Goal: Information Seeking & Learning: Find specific fact

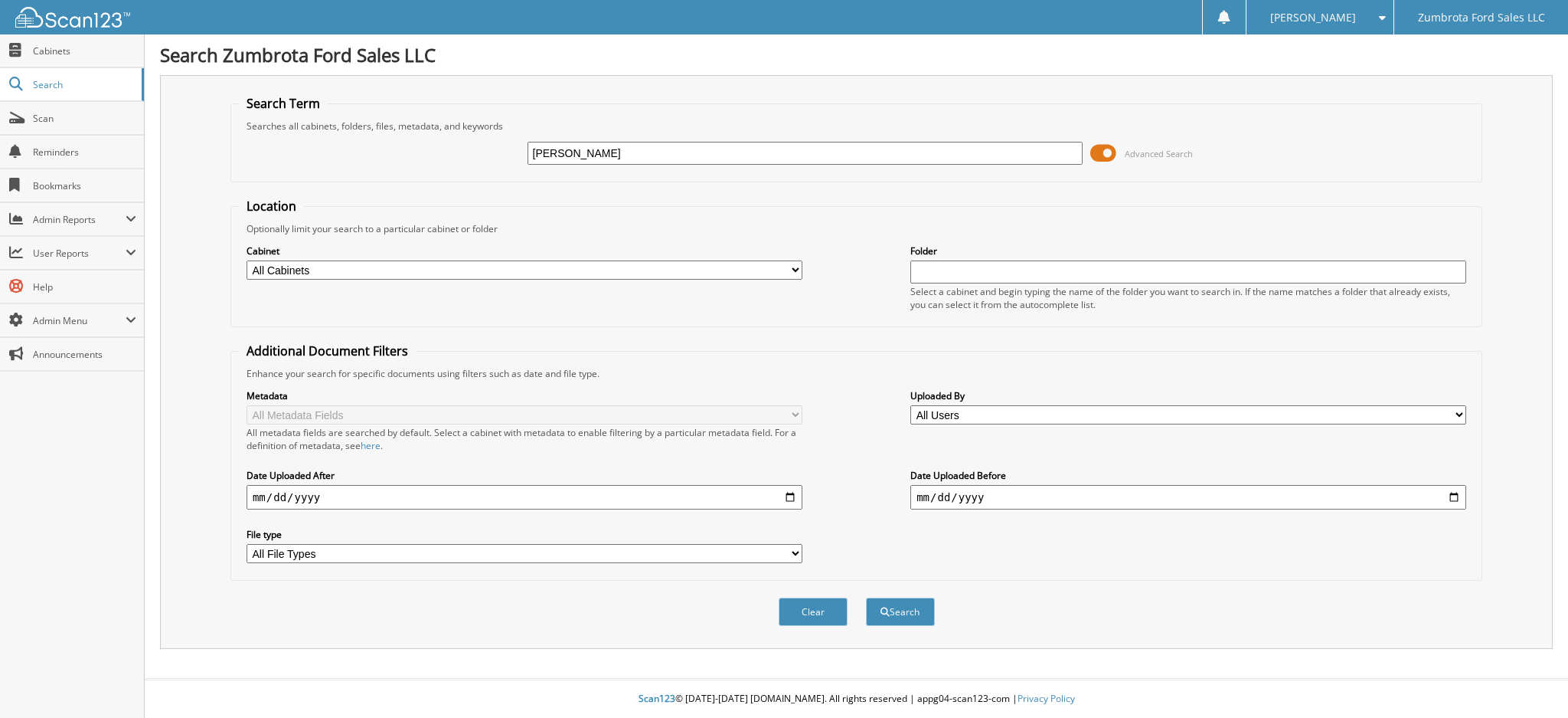
type input "[PERSON_NAME]"
click at [866, 598] on button "Search" at bounding box center [900, 612] width 69 height 29
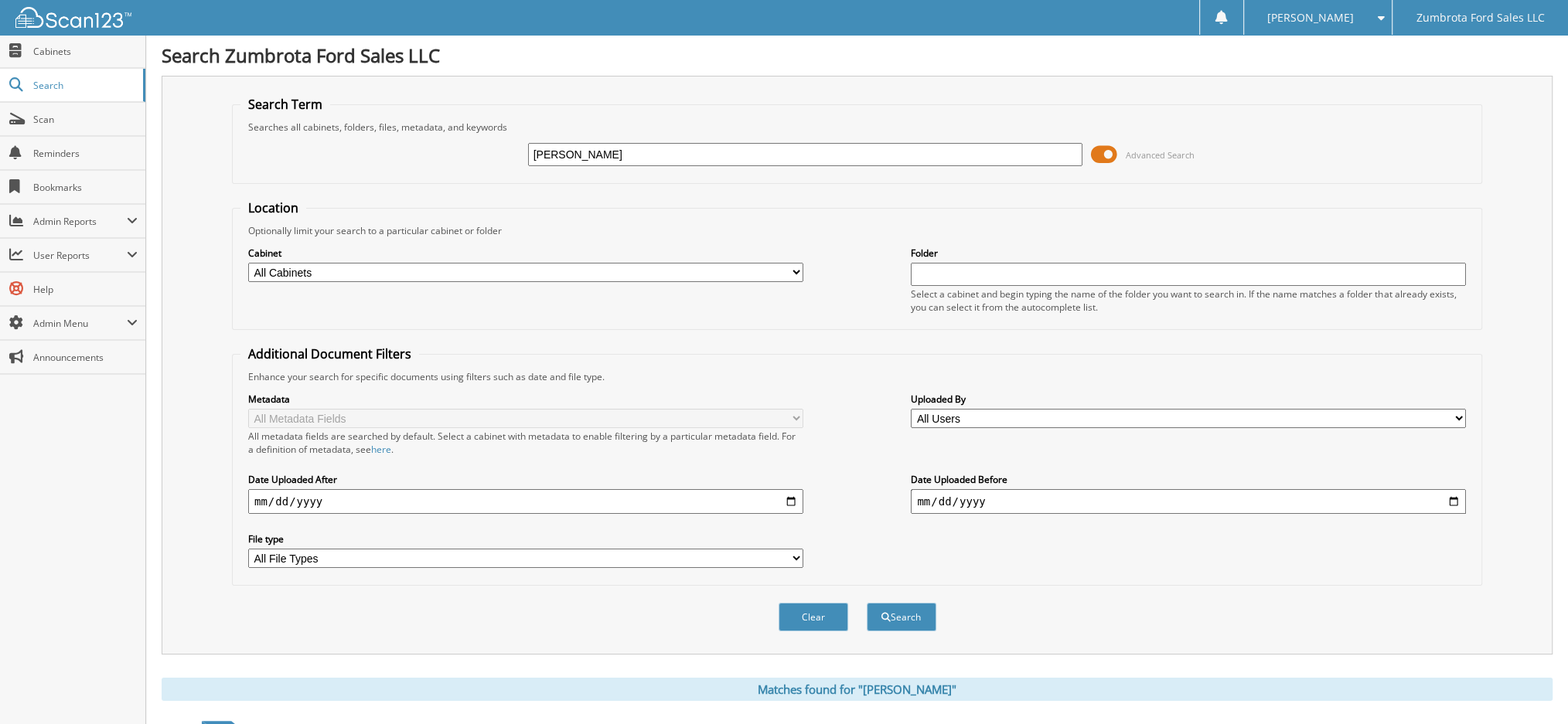
click at [534, 149] on input "joe weichel" at bounding box center [806, 154] width 555 height 23
type input "[PERSON_NAME]"
click at [867, 603] on button "Search" at bounding box center [901, 617] width 70 height 29
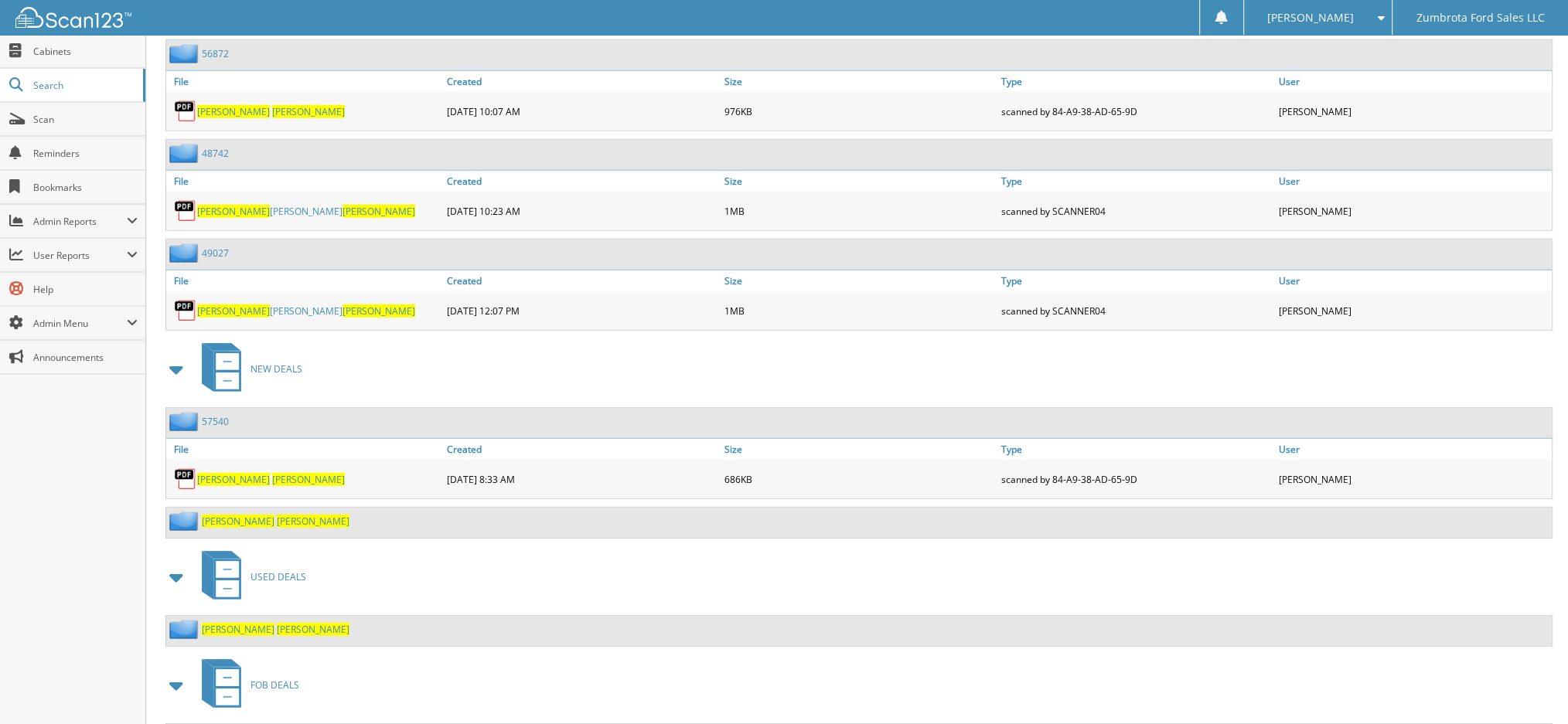
scroll to position [4031, 0]
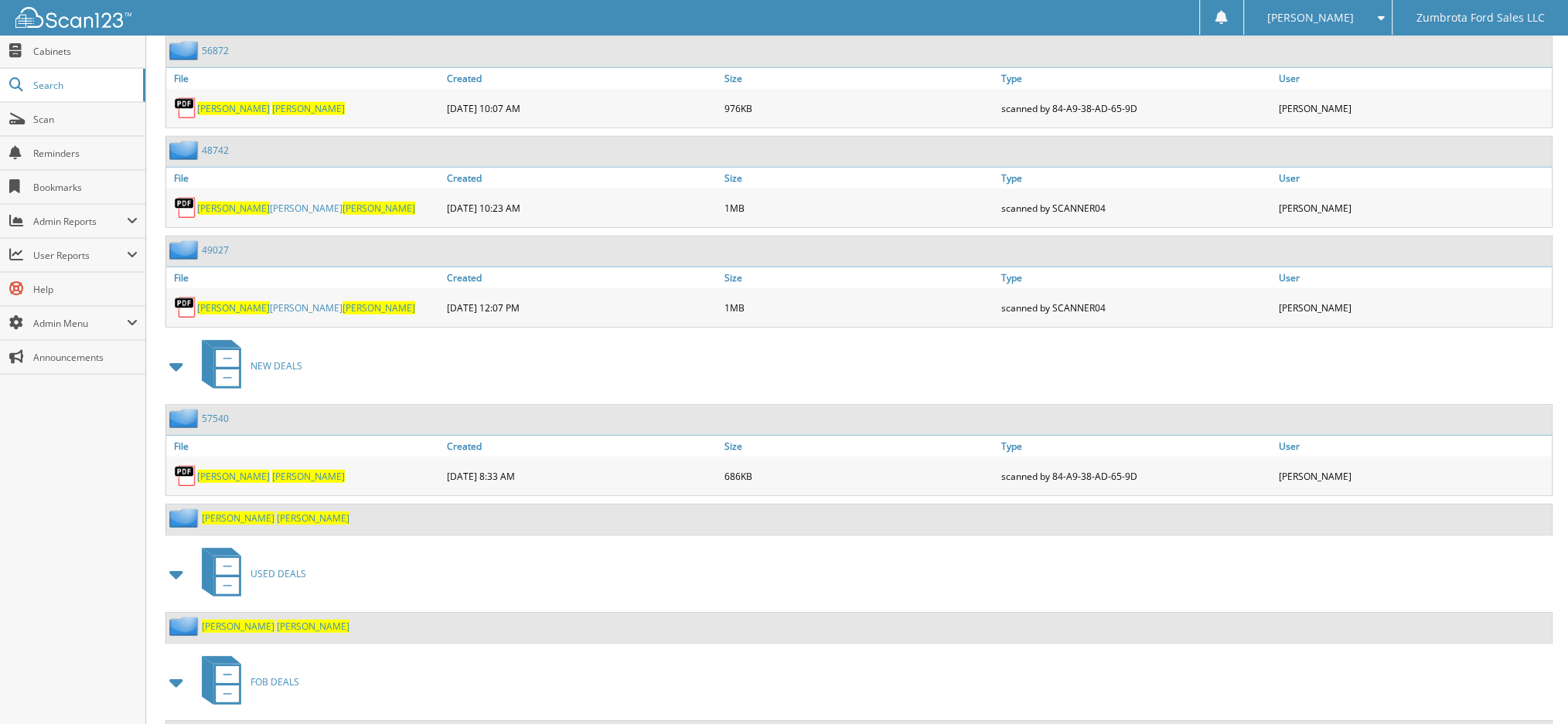
click at [261, 612] on div "JOSEPH WEICHEL" at bounding box center [859, 627] width 1385 height 30
click at [224, 470] on span "JOSEPH" at bounding box center [233, 477] width 72 height 13
click at [224, 512] on span "JOSEPH" at bounding box center [238, 518] width 72 height 13
